Goal: Task Accomplishment & Management: Use online tool/utility

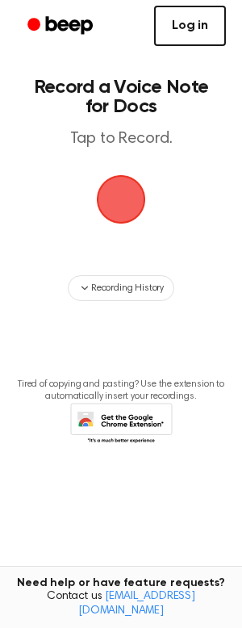
click at [187, 32] on link "Log in" at bounding box center [190, 26] width 72 height 40
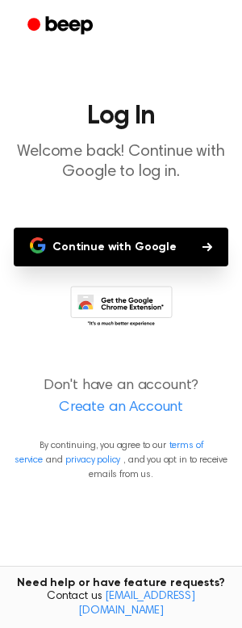
click at [134, 242] on button "Continue with Google" at bounding box center [121, 247] width 215 height 39
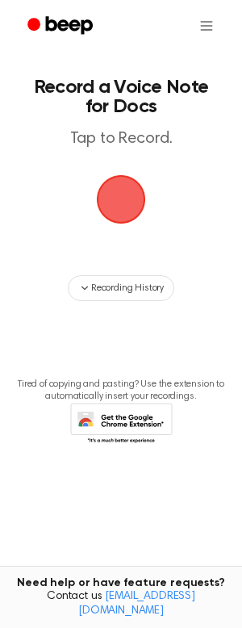
click at [82, 124] on header "Record a Voice Note for Docs Tap to Record." at bounding box center [121, 114] width 184 height 72
click at [144, 209] on span "button" at bounding box center [121, 199] width 45 height 45
click at [114, 179] on span "button" at bounding box center [121, 199] width 45 height 45
click at [108, 200] on span "button" at bounding box center [121, 199] width 45 height 45
click at [129, 202] on span "button" at bounding box center [121, 199] width 45 height 45
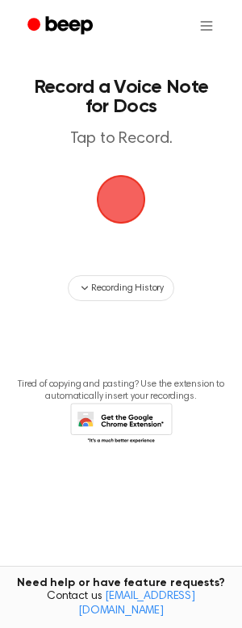
click at [129, 202] on span "button" at bounding box center [121, 199] width 45 height 45
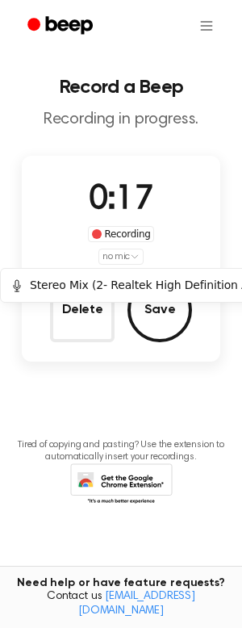
click at [131, 254] on html "Record a Beep Recording in progress. 0:17 Recording no mic Delete Save Tired of…" at bounding box center [121, 314] width 242 height 628
click at [131, 254] on html "Record a Beep Recording in progress. 0:18 Recording no mic Delete Save Tired of…" at bounding box center [121, 314] width 242 height 628
click at [131, 254] on html "Record a Beep Recording in progress. 0:19 Recording no mic Delete Save Tired of…" at bounding box center [121, 314] width 242 height 628
click at [102, 284] on div "Stereo Mix (2- Realtek High Definition Audio)" at bounding box center [144, 285] width 267 height 17
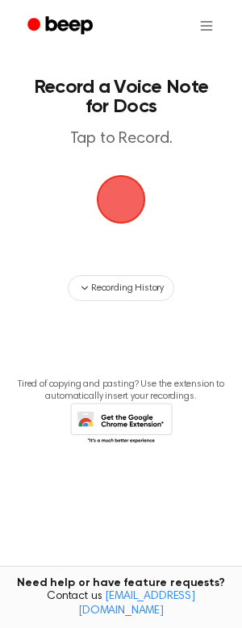
click at [135, 175] on span "button" at bounding box center [121, 199] width 49 height 49
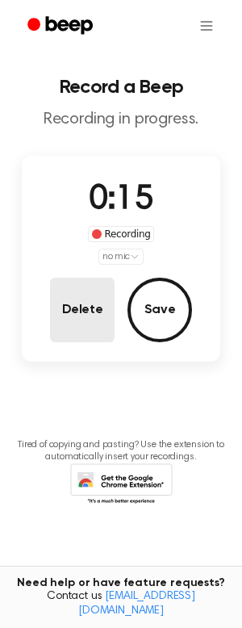
click at [89, 304] on button "Delete" at bounding box center [82, 310] width 65 height 65
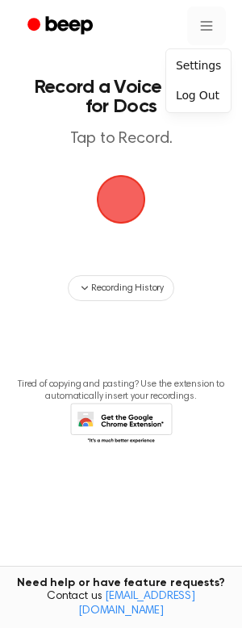
click at [199, 30] on html "Record a Voice Note for Docs Tap to Record. Recording History Tired of copying …" at bounding box center [121, 314] width 242 height 628
click at [194, 61] on div "Settings" at bounding box center [199, 66] width 58 height 27
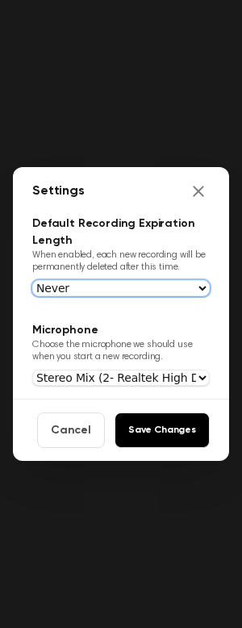
click at [32, 280] on select "Never In 1 Day In 1 Week In 1 Month In 1 Year" at bounding box center [121, 288] width 178 height 16
click at [136, 282] on select "Never In 1 Day In 1 Week In 1 Month In 1 Year" at bounding box center [121, 288] width 178 height 16
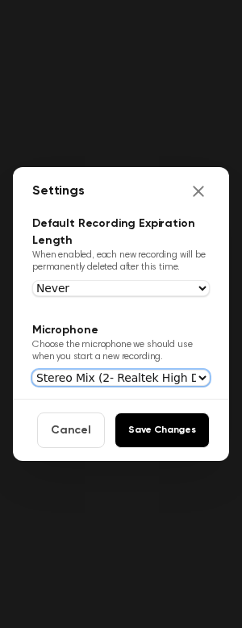
click at [32, 370] on select "Use System Default Stereo Mix (2- Realtek High Definition Audio)" at bounding box center [121, 378] width 178 height 16
select select "default"
click option "Use System Default" at bounding box center [0, 0] width 0 height 0
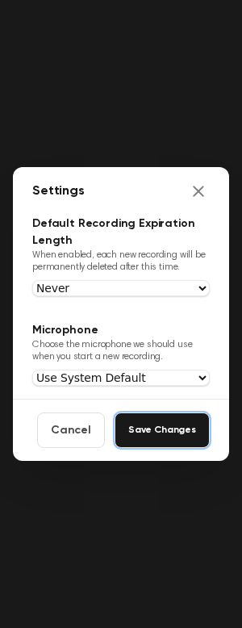
click at [137, 435] on button "Save Changes" at bounding box center [162, 431] width 95 height 36
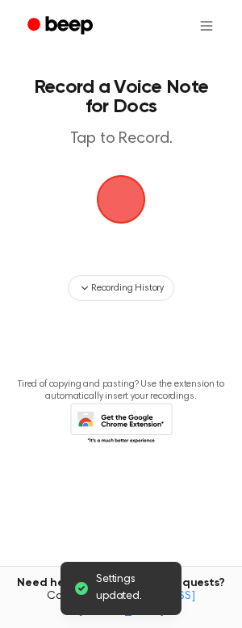
click at [113, 201] on span "button" at bounding box center [121, 199] width 45 height 45
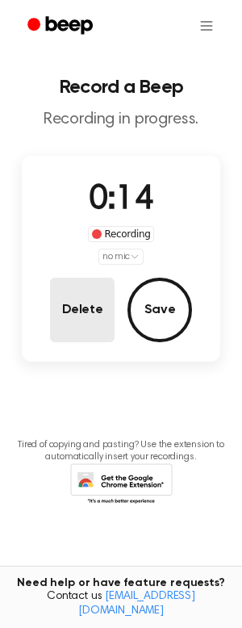
click at [82, 312] on button "Delete" at bounding box center [82, 310] width 65 height 65
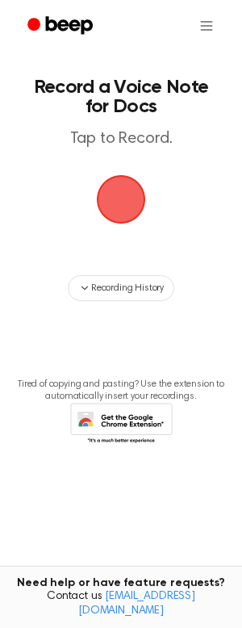
click at [144, 206] on span "button" at bounding box center [121, 199] width 45 height 45
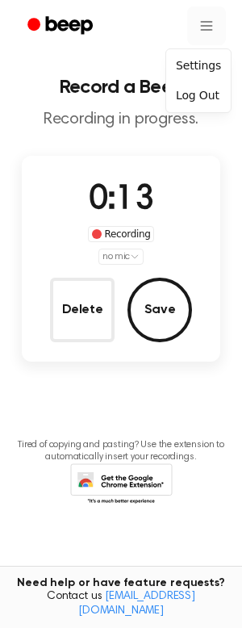
click at [208, 24] on html "Record a Beep Recording in progress. 0:13 Recording no mic Delete Save Tired of…" at bounding box center [121, 314] width 242 height 628
click at [213, 61] on div "Settings" at bounding box center [199, 66] width 58 height 27
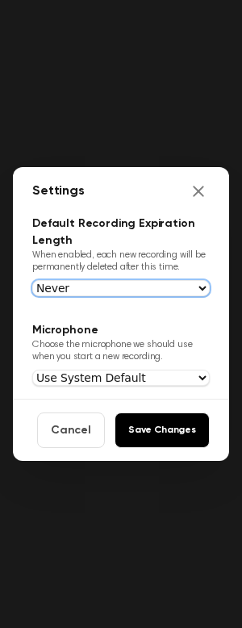
click at [32, 280] on select "Never In 1 Day In 1 Week In 1 Month In 1 Year" at bounding box center [121, 288] width 178 height 16
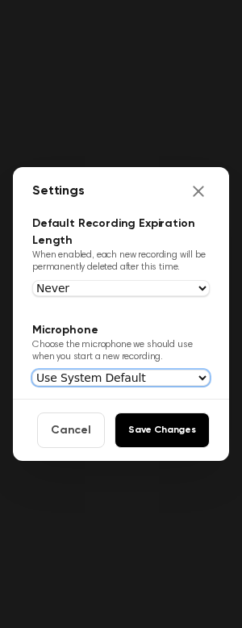
click at [32, 370] on select "Use System Default Stereo Mix (2- Realtek High Definition Audio)" at bounding box center [121, 378] width 178 height 16
select select "k6vXOgeKIMN0MK1MruUy5nT+o3BjBV02ilJt1umGSz0="
click option "Stereo Mix (2- Realtek High Definition Audio)" at bounding box center [0, 0] width 0 height 0
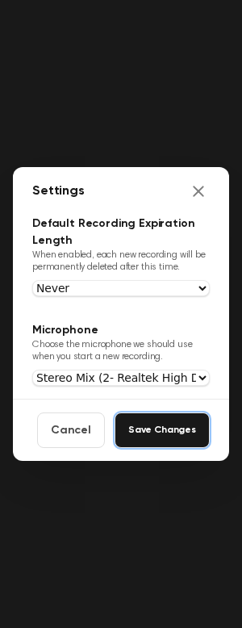
click at [174, 439] on button "Save Changes" at bounding box center [162, 431] width 95 height 36
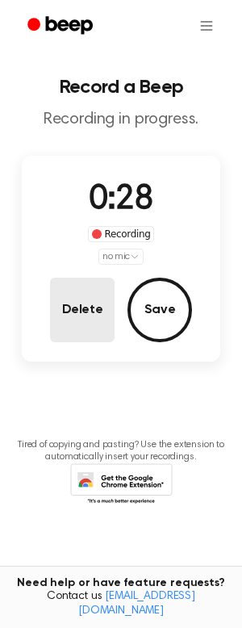
click at [76, 330] on button "Delete" at bounding box center [82, 310] width 65 height 65
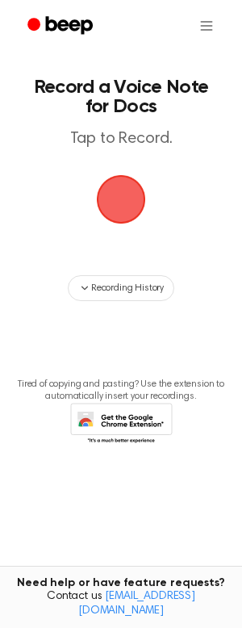
click at [101, 202] on span "button" at bounding box center [121, 199] width 45 height 45
